Goal: Task Accomplishment & Management: Use online tool/utility

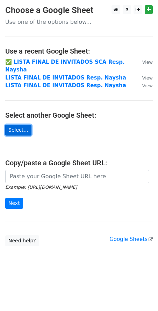
click at [22, 125] on link "Select..." at bounding box center [18, 130] width 26 height 11
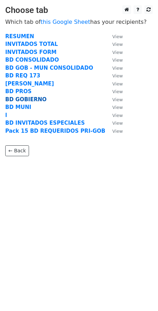
click at [27, 100] on strong "BD GOBIERNO" at bounding box center [25, 99] width 41 height 6
click at [37, 99] on strong "BD GOBIERNO" at bounding box center [25, 99] width 41 height 6
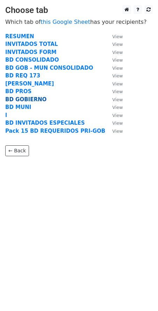
click at [37, 99] on strong "BD GOBIERNO" at bounding box center [25, 99] width 41 height 6
click at [32, 99] on strong "BD GOBIERNO" at bounding box center [25, 99] width 41 height 6
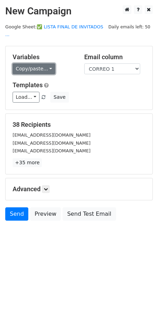
click at [41, 63] on link "Copy/paste..." at bounding box center [34, 68] width 43 height 11
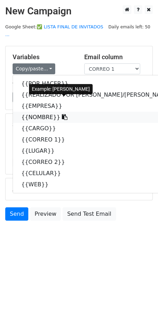
click at [39, 112] on link "{{NOMBRE}}" at bounding box center [103, 117] width 181 height 11
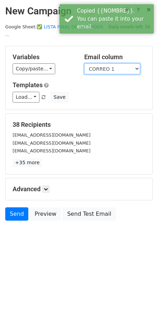
click at [102, 63] on select "POR HACER REALIZADO POR CRIS/ANGIE EMPRESA NOMBRE CARGO CORREO 1 LUGAR CORREO 2…" at bounding box center [112, 68] width 56 height 11
click at [84, 63] on select "POR HACER REALIZADO POR CRIS/ANGIE EMPRESA NOMBRE CARGO CORREO 1 LUGAR CORREO 2…" at bounding box center [112, 68] width 56 height 11
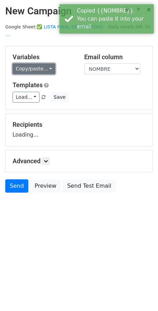
click at [29, 63] on link "Copy/paste..." at bounding box center [34, 68] width 43 height 11
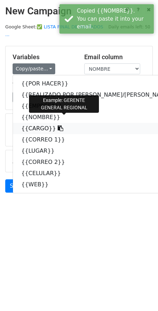
click at [32, 123] on link "{{CARGO}}" at bounding box center [103, 128] width 181 height 11
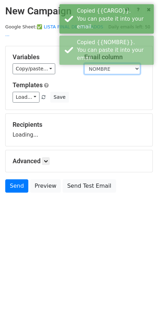
click at [96, 63] on select "POR HACER REALIZADO POR CRIS/ANGIE EMPRESA NOMBRE CARGO CORREO 1 LUGAR CORREO 2…" at bounding box center [112, 68] width 56 height 11
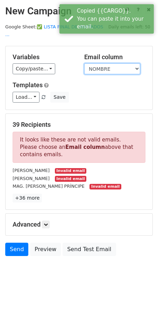
click at [84, 63] on select "POR HACER REALIZADO POR CRIS/ANGIE EMPRESA NOMBRE CARGO CORREO 1 LUGAR CORREO 2…" at bounding box center [112, 68] width 56 height 11
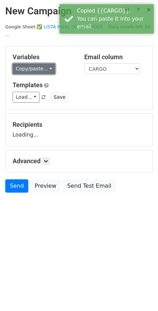
click at [31, 63] on link "Copy/paste..." at bounding box center [34, 68] width 43 height 11
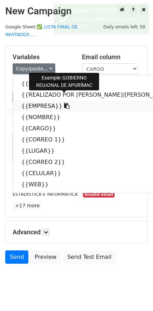
click at [39, 100] on link "{{EMPRESA}}" at bounding box center [103, 105] width 181 height 11
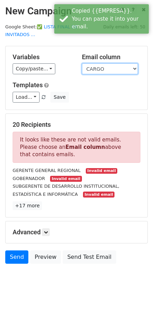
click at [96, 63] on select "POR HACER REALIZADO POR CRIS/ANGIE EMPRESA NOMBRE CARGO CORREO 1 LUGAR CORREO 2…" at bounding box center [110, 68] width 56 height 11
click at [82, 63] on select "POR HACER REALIZADO POR CRIS/ANGIE EMPRESA NOMBRE CARGO CORREO 1 LUGAR CORREO 2…" at bounding box center [110, 68] width 56 height 11
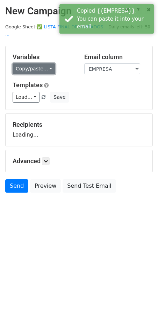
click at [27, 65] on link "Copy/paste..." at bounding box center [34, 68] width 43 height 11
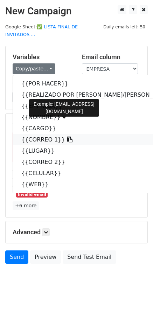
click at [40, 134] on link "{{CORREO 1}}" at bounding box center [103, 139] width 181 height 11
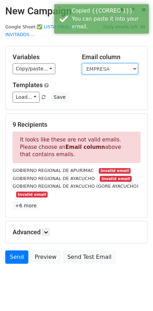
click at [99, 63] on select "POR HACER REALIZADO POR CRIS/ANGIE EMPRESA NOMBRE CARGO CORREO 1 LUGAR CORREO 2…" at bounding box center [110, 68] width 56 height 11
select select "CORREO 1"
click at [82, 63] on select "POR HACER REALIZADO POR CRIS/ANGIE EMPRESA NOMBRE CARGO CORREO 1 LUGAR CORREO 2…" at bounding box center [110, 68] width 56 height 11
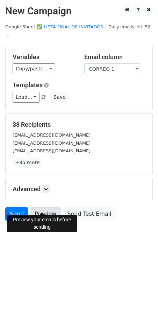
click at [43, 208] on link "Preview" at bounding box center [45, 213] width 31 height 13
click at [44, 207] on link "Preview" at bounding box center [45, 213] width 31 height 13
